Goal: Check status

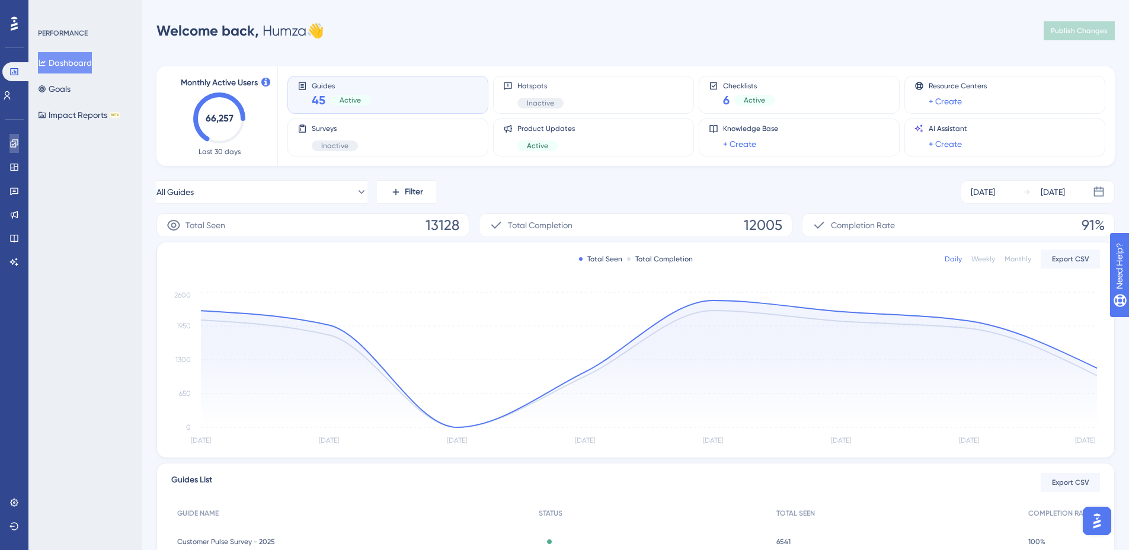
click at [19, 148] on link at bounding box center [13, 143] width 9 height 19
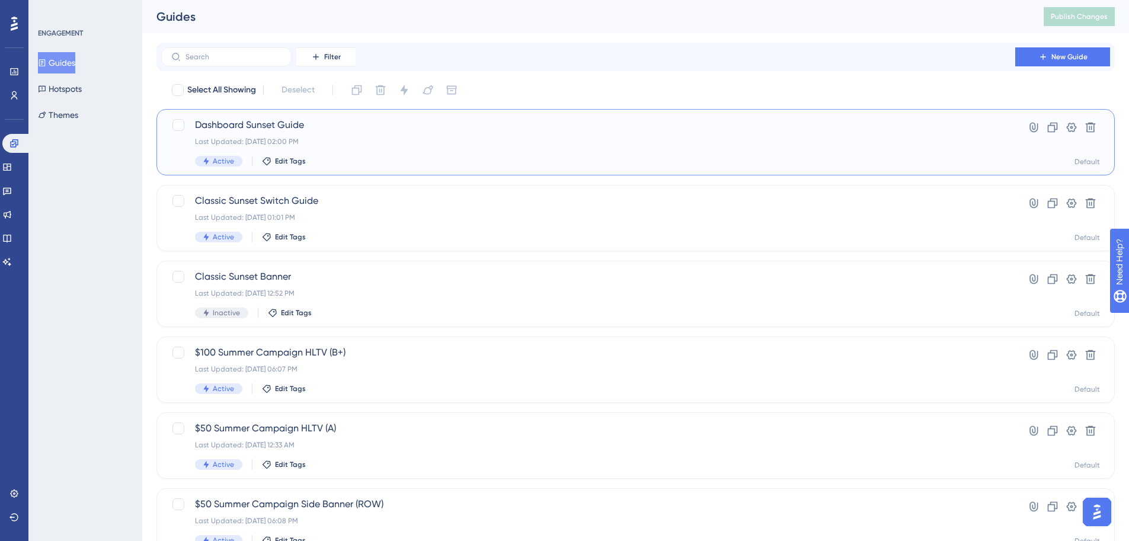
click at [359, 135] on div "Dashboard Sunset Guide Last Updated: [DATE] 02:00 PM Active Edit Tags" at bounding box center [588, 142] width 787 height 49
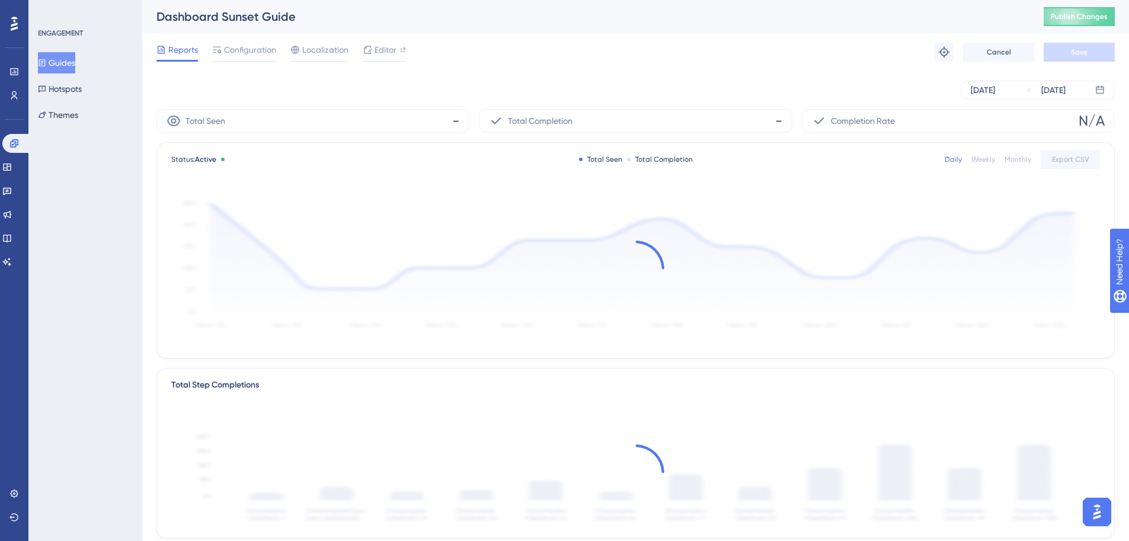
click at [940, 206] on div at bounding box center [635, 269] width 929 height 159
click at [17, 71] on icon at bounding box center [13, 71] width 9 height 9
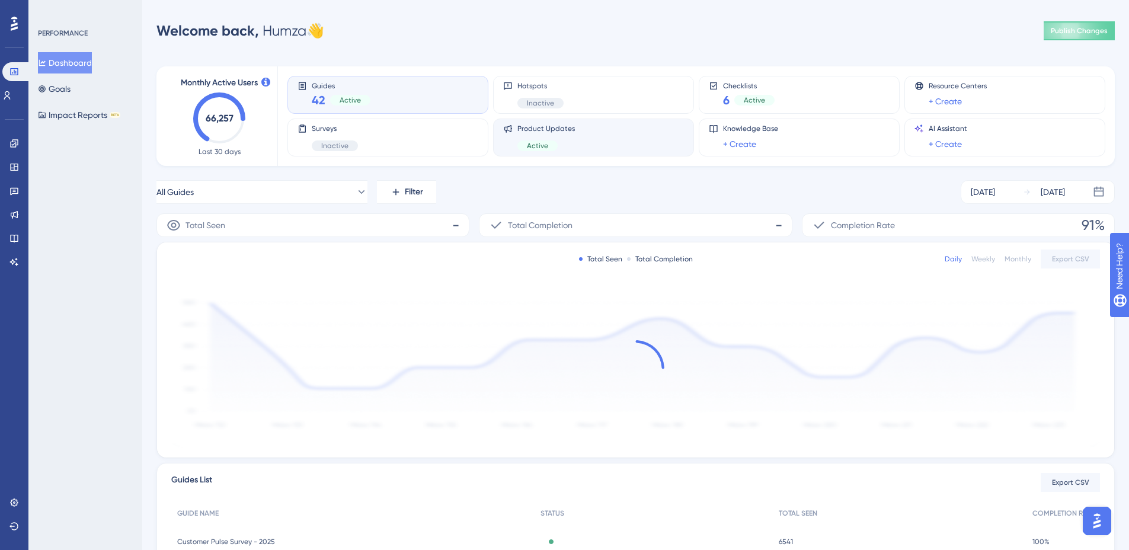
click at [544, 131] on span "Product Updates" at bounding box center [547, 128] width 58 height 9
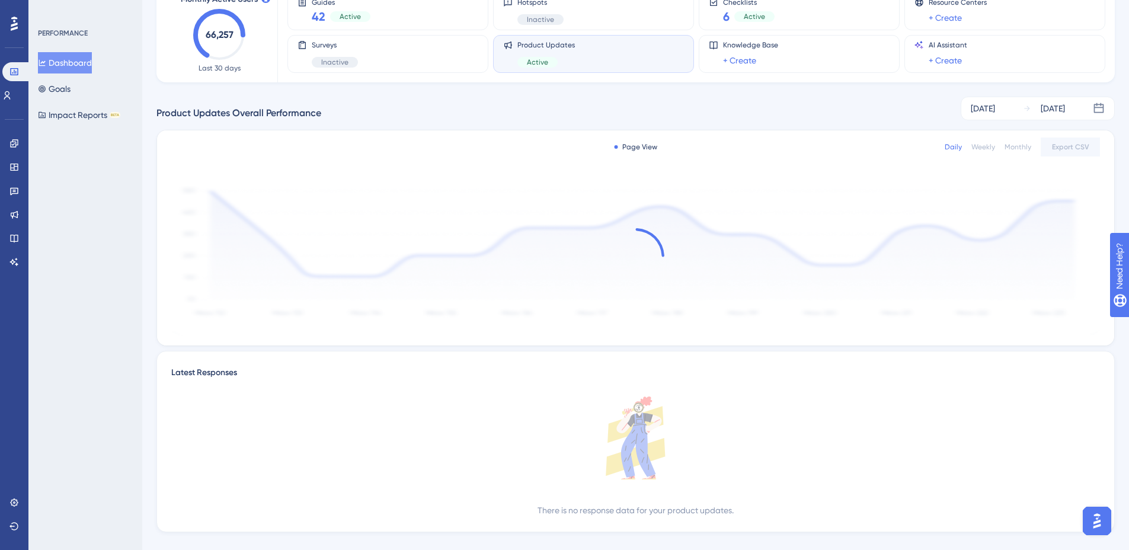
scroll to position [104, 0]
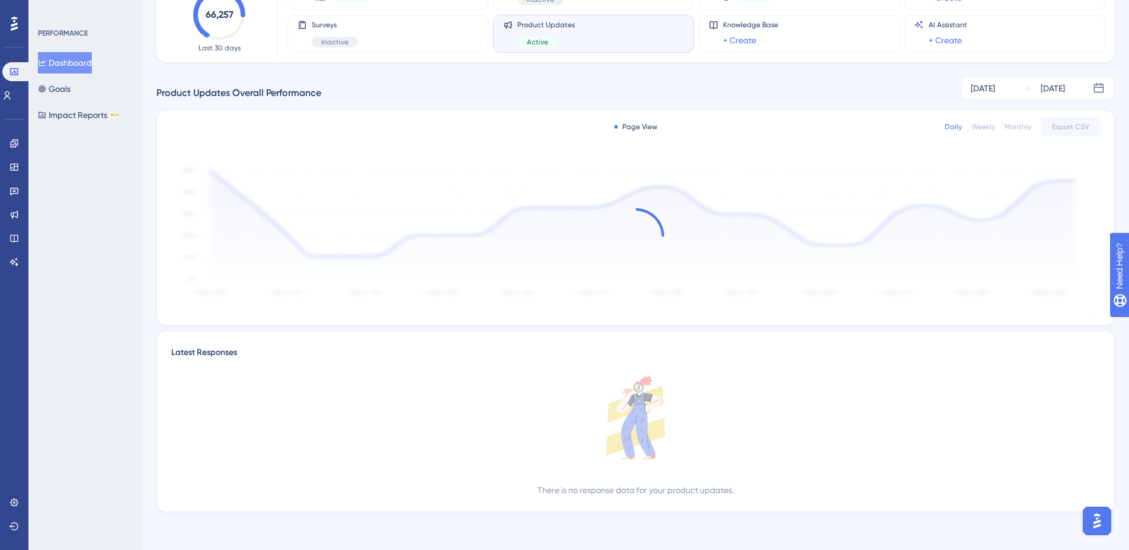
click at [16, 22] on icon at bounding box center [14, 23] width 7 height 15
